Goal: Transaction & Acquisition: Purchase product/service

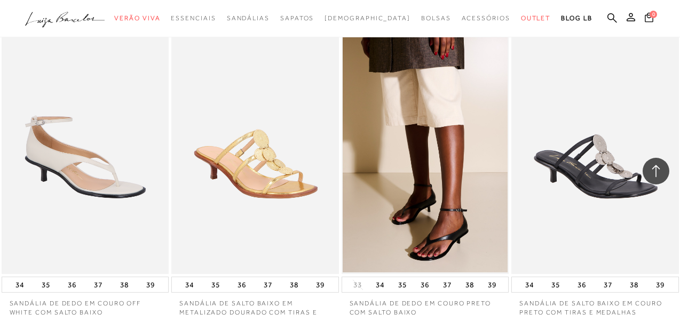
scroll to position [1707, 0]
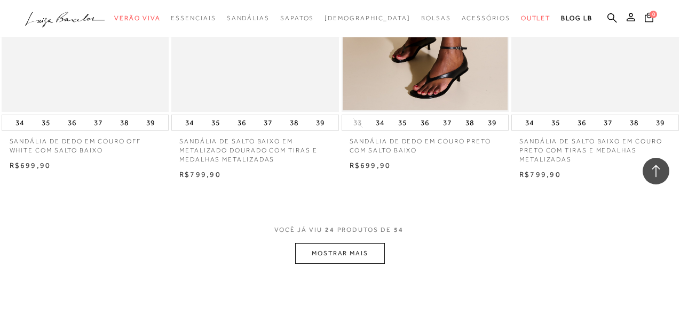
scroll to position [1868, 0]
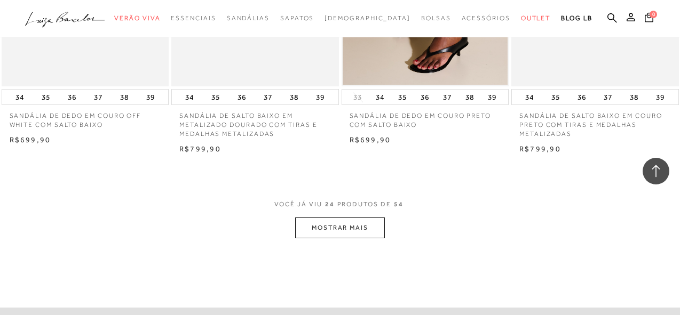
click at [367, 231] on button "MOSTRAR MAIS" at bounding box center [340, 228] width 90 height 21
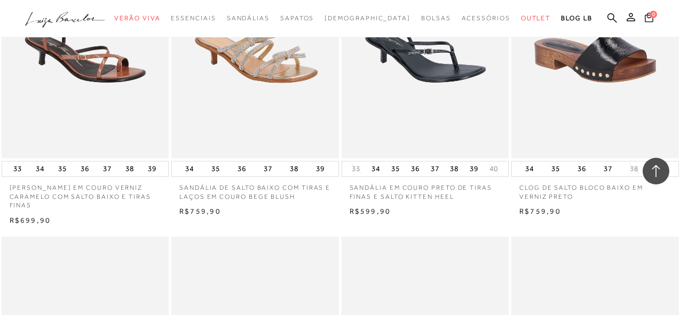
scroll to position [2348, 0]
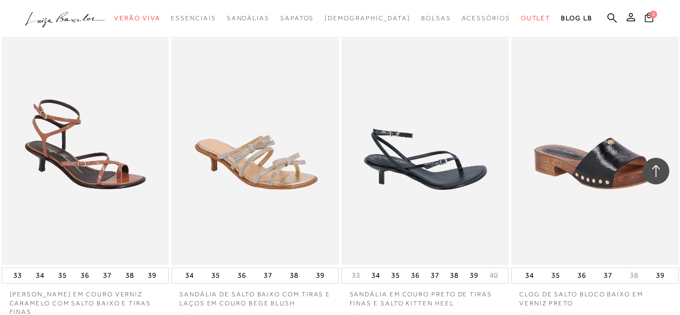
click at [409, 138] on img at bounding box center [426, 139] width 166 height 251
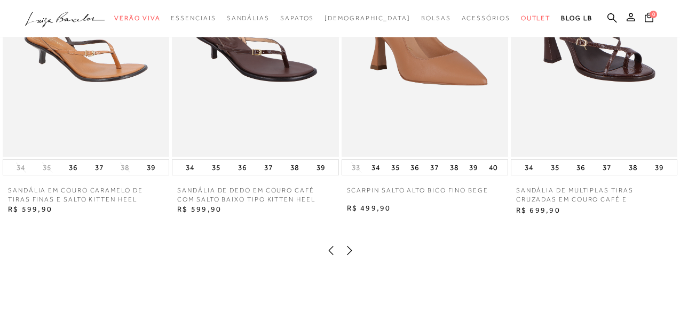
scroll to position [1227, 0]
